Goal: Browse casually

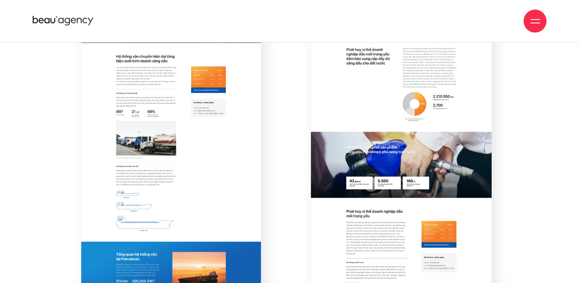
scroll to position [5672, 0]
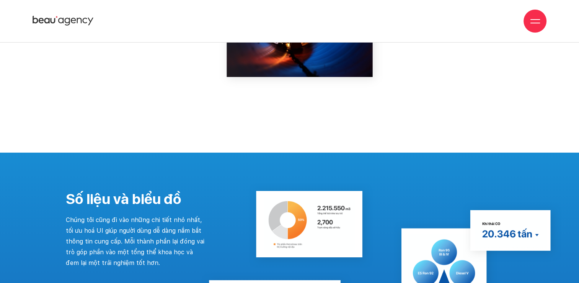
scroll to position [6486, 0]
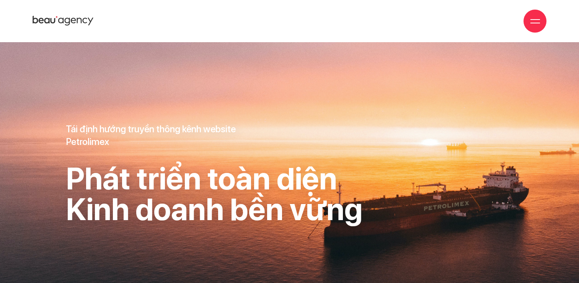
scroll to position [6486, 0]
